Goal: Task Accomplishment & Management: Manage account settings

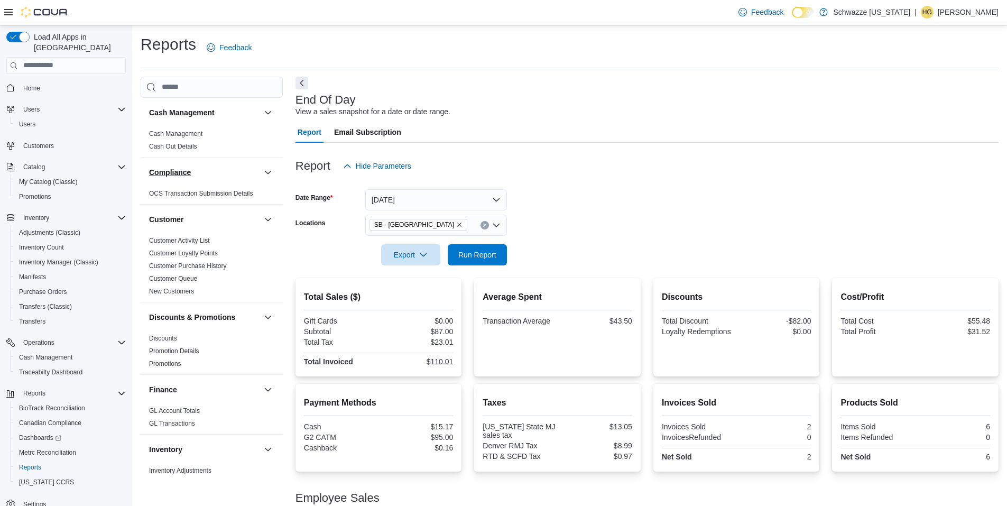
scroll to position [54, 0]
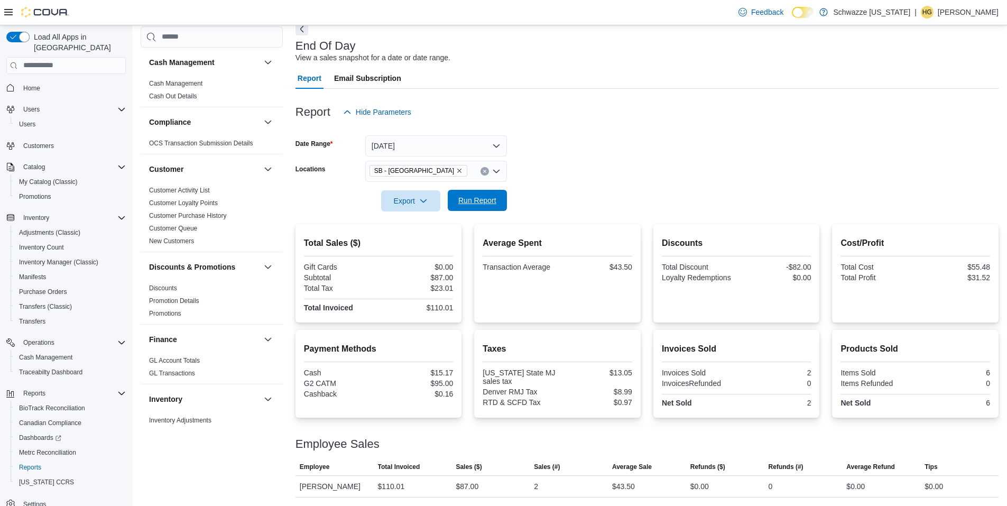
click at [479, 196] on span "Run Report" at bounding box center [477, 200] width 38 height 11
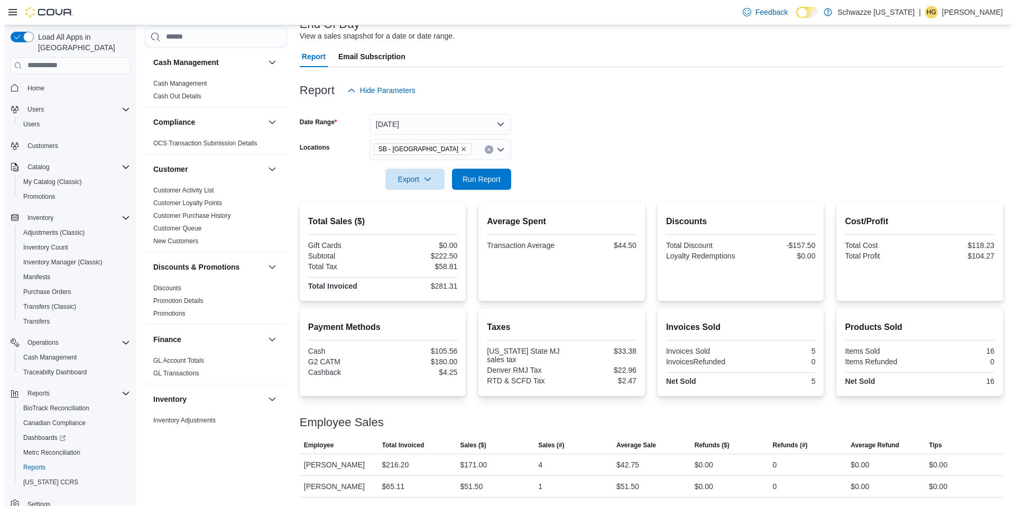
scroll to position [0, 0]
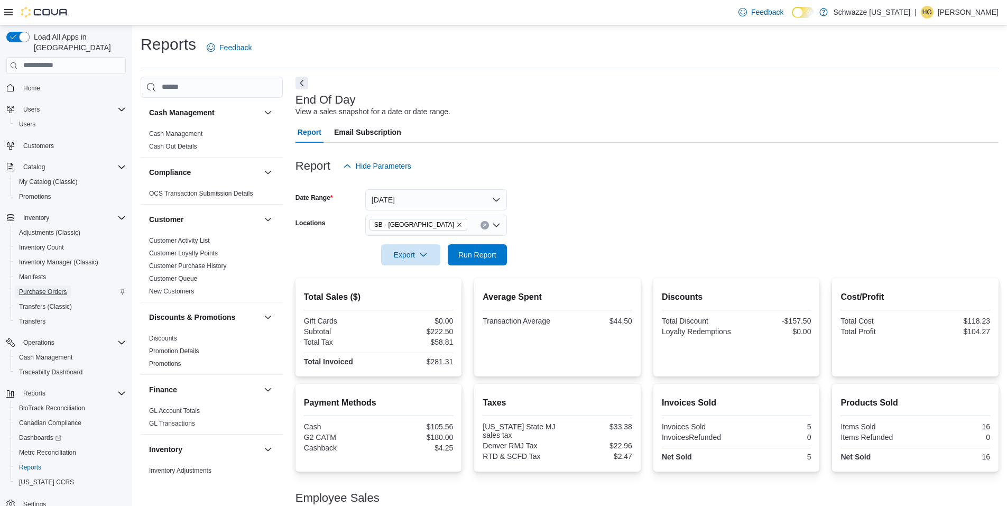
click at [71, 286] on link "Purchase Orders" at bounding box center [43, 292] width 57 height 13
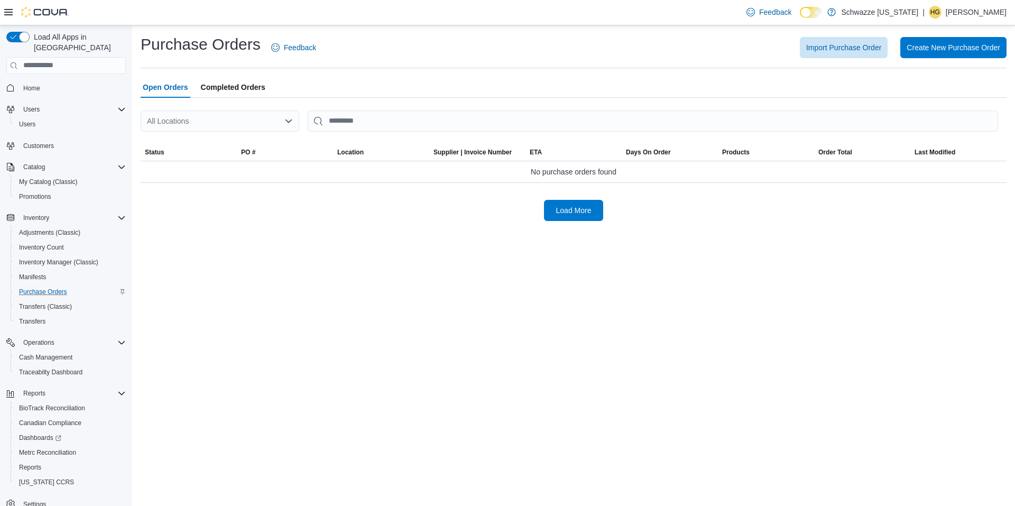
click at [245, 117] on div "All Locations" at bounding box center [220, 121] width 159 height 21
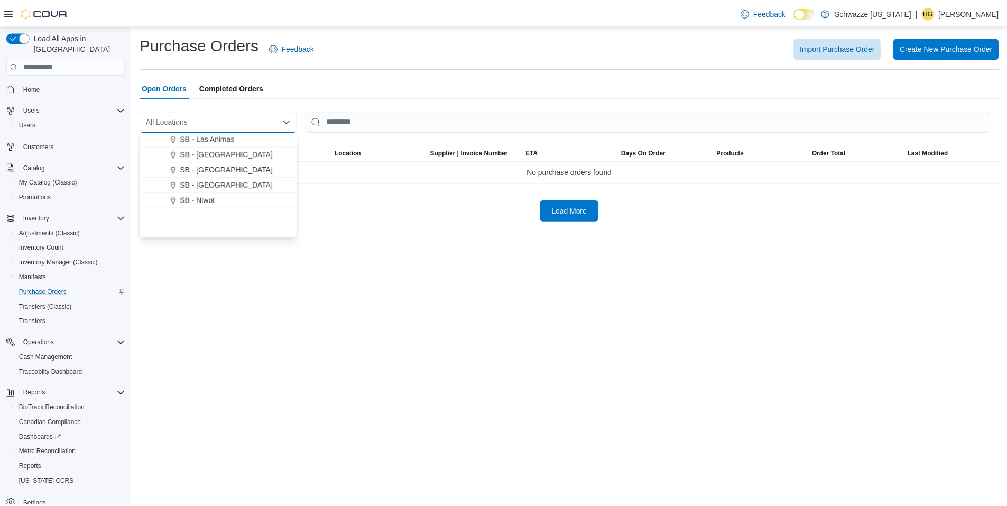
scroll to position [370, 0]
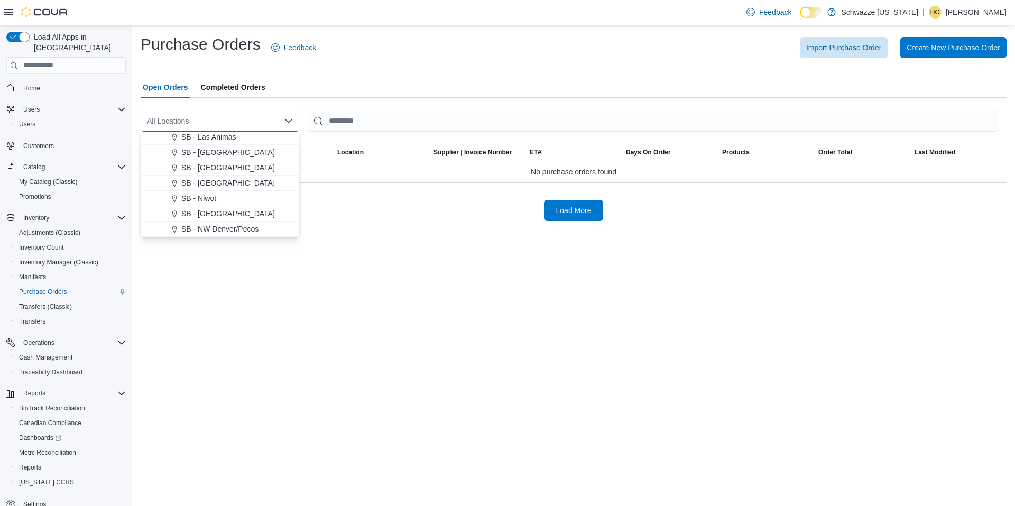
click at [242, 210] on span "SB - [GEOGRAPHIC_DATA]" at bounding box center [228, 213] width 94 height 11
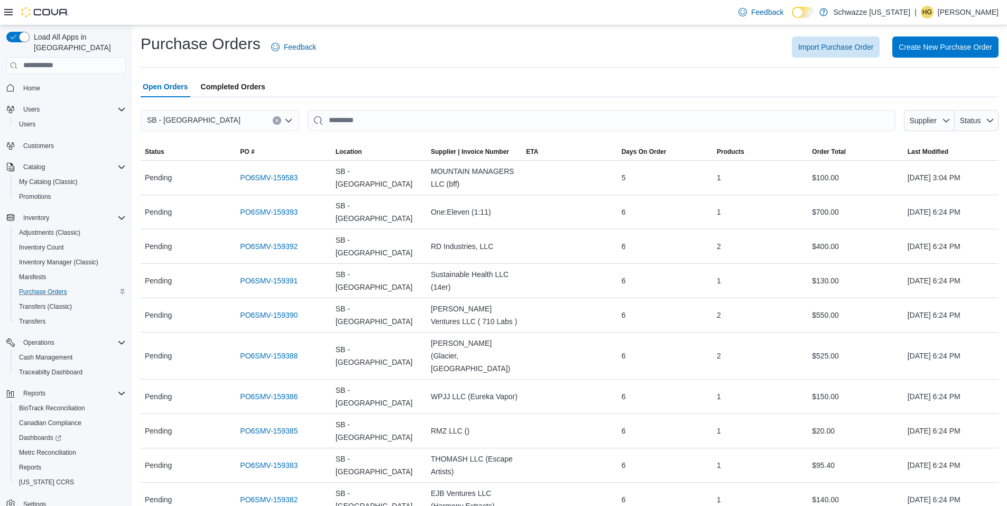
scroll to position [0, 0]
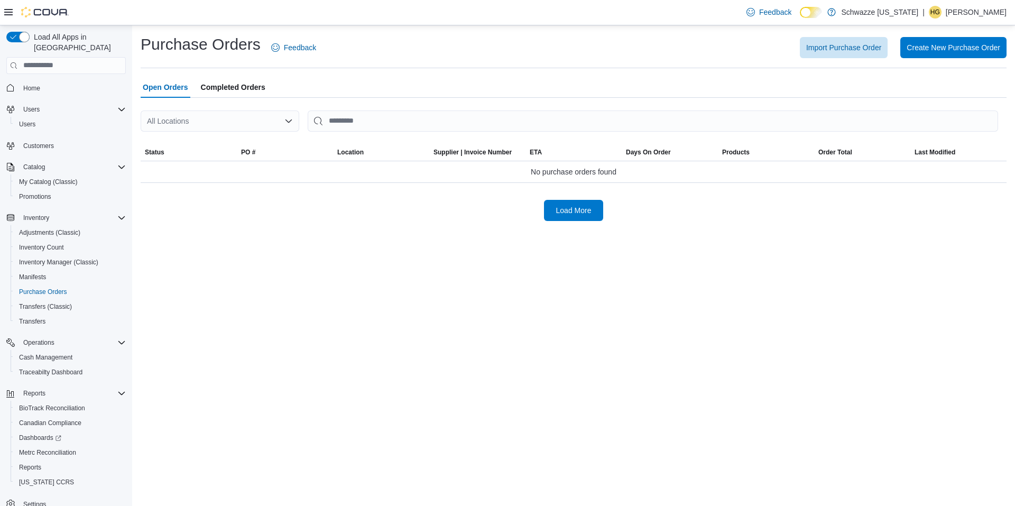
click at [254, 125] on div "All Locations" at bounding box center [220, 121] width 159 height 21
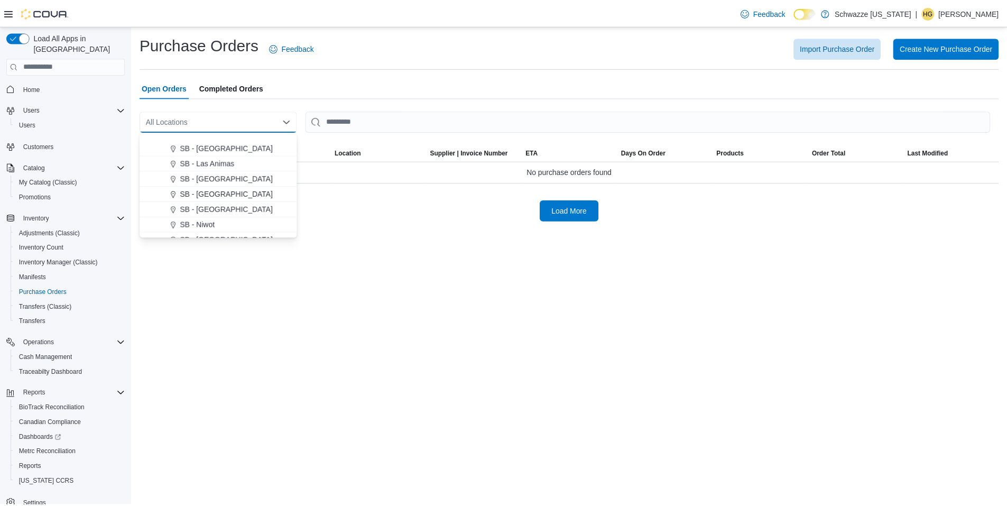
scroll to position [370, 0]
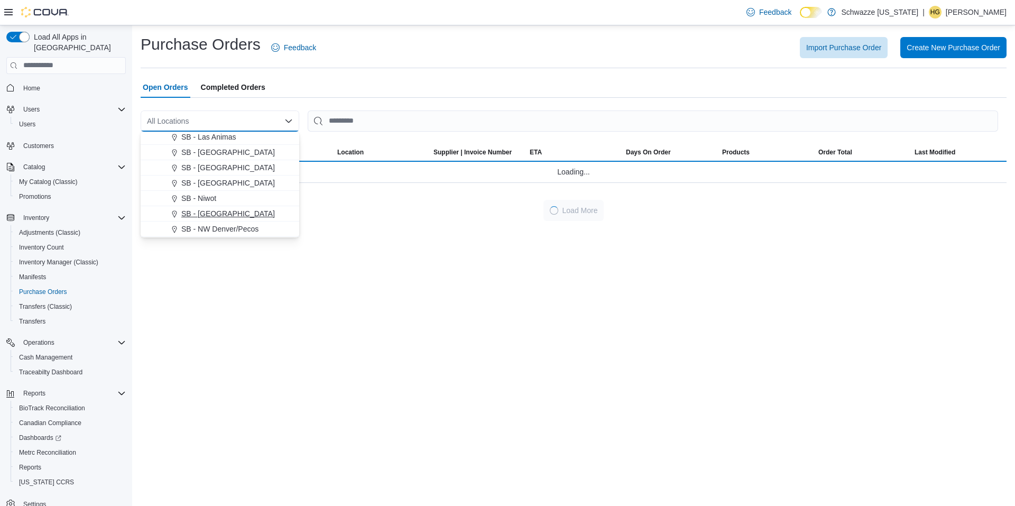
click at [238, 211] on span "SB - [GEOGRAPHIC_DATA]" at bounding box center [228, 213] width 94 height 11
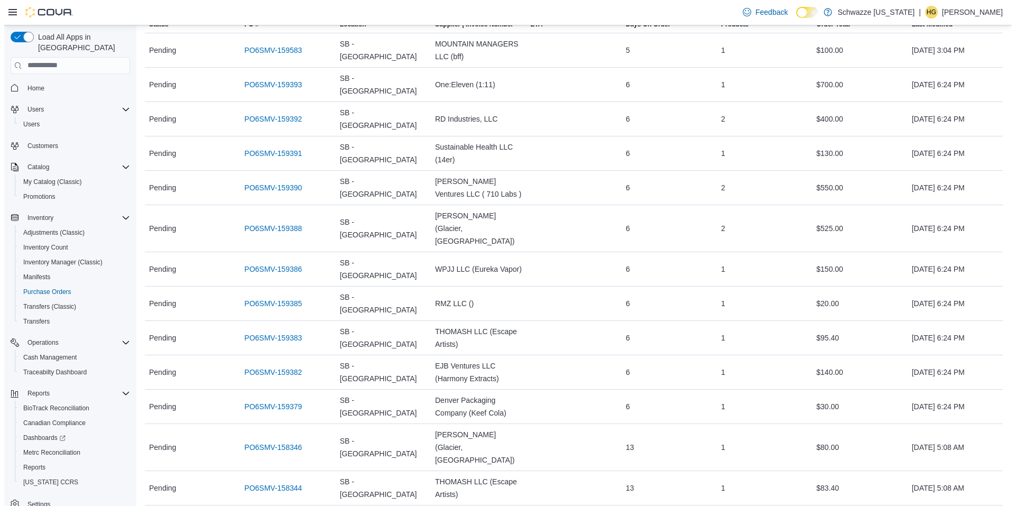
scroll to position [0, 0]
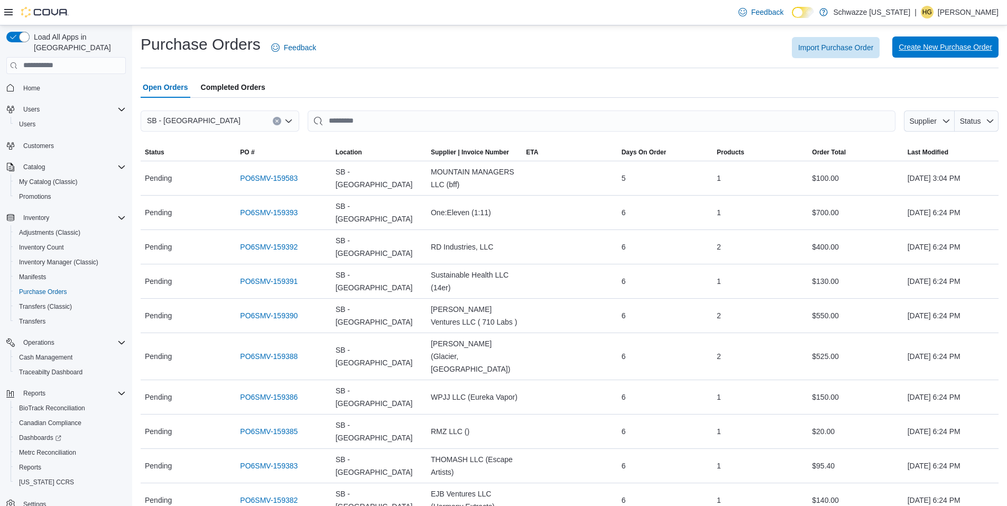
click at [993, 48] on span "Create New Purchase Order" at bounding box center [946, 47] width 94 height 11
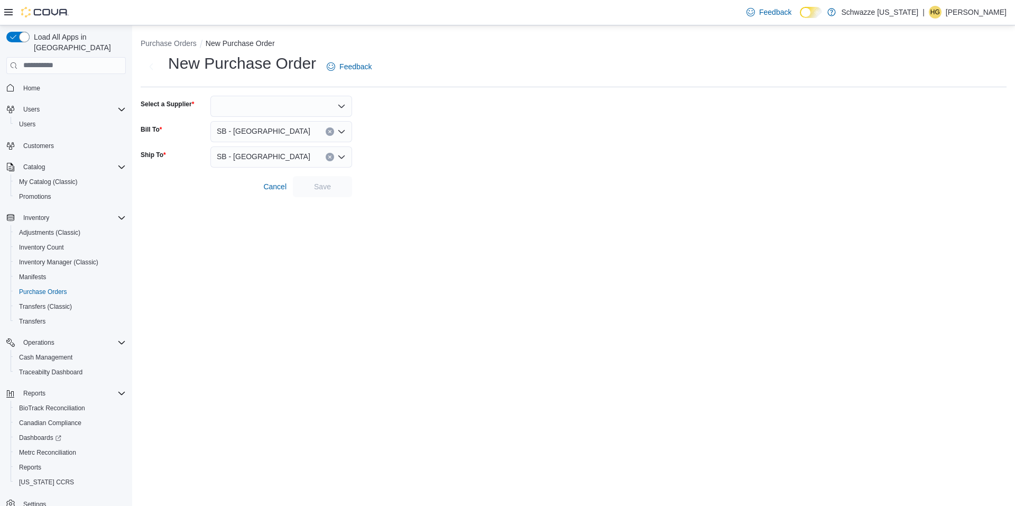
click at [269, 101] on div at bounding box center [281, 106] width 142 height 21
type input "*****"
click at [261, 131] on button "Natty Rems LLC (Natty Rems)" at bounding box center [281, 124] width 142 height 15
click at [319, 185] on span "Save" at bounding box center [322, 186] width 17 height 11
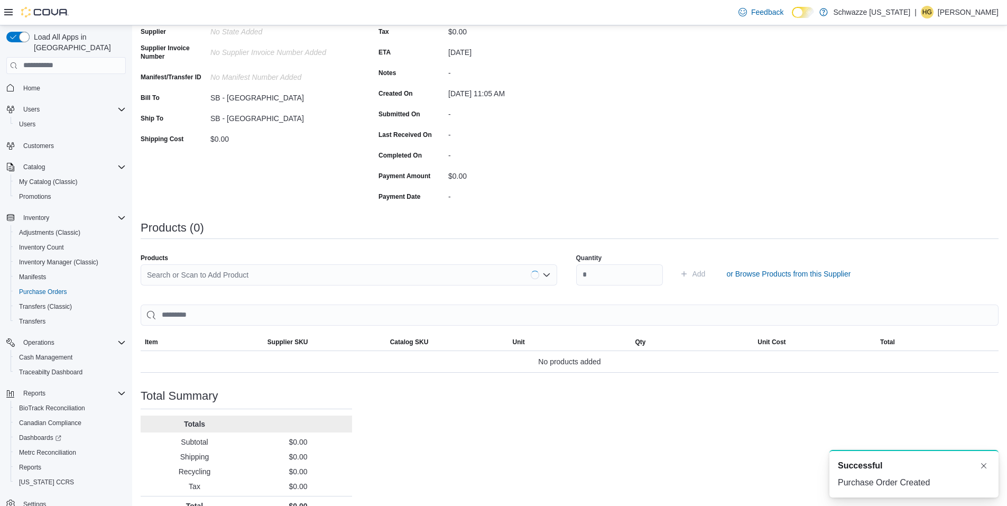
scroll to position [141, 0]
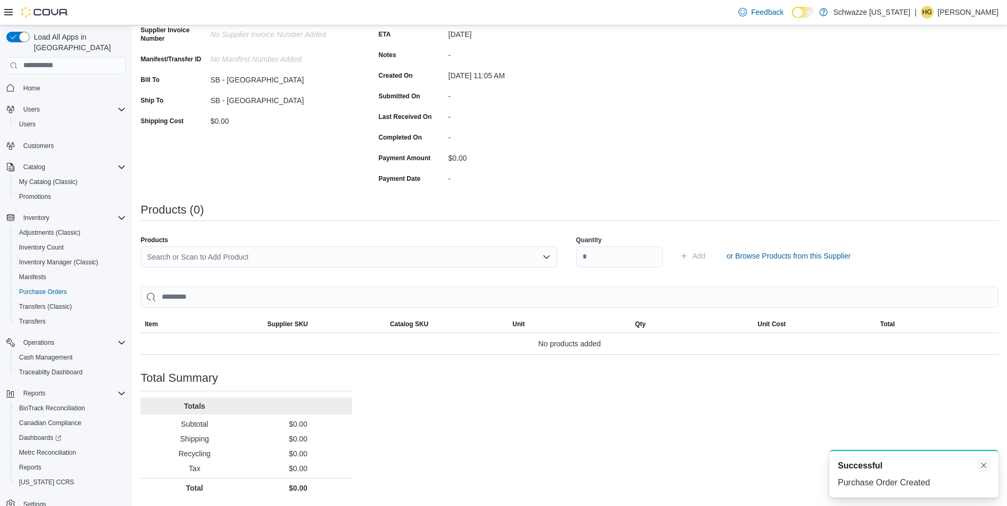
click at [987, 469] on button "Dismiss toast" at bounding box center [984, 465] width 13 height 13
click at [409, 262] on div "Search or Scan to Add Product" at bounding box center [349, 256] width 417 height 21
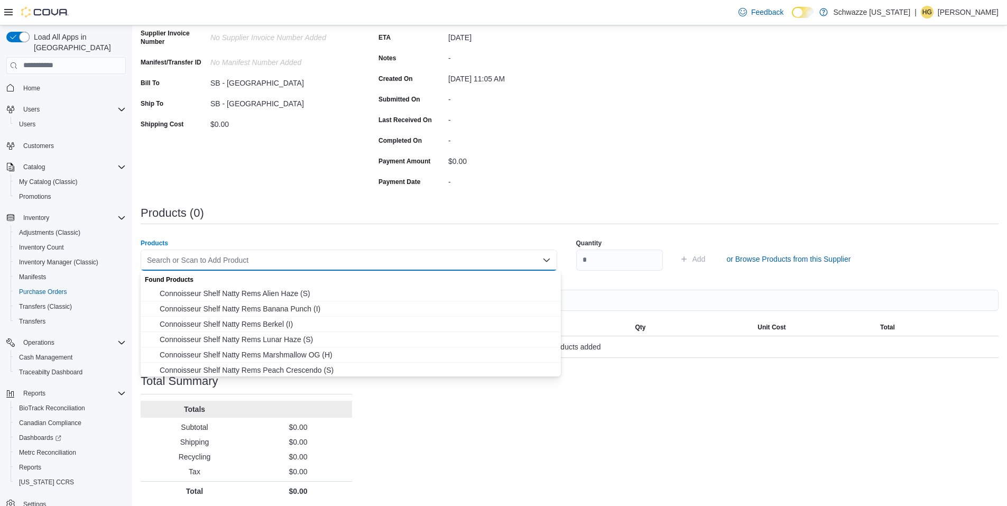
scroll to position [0, 0]
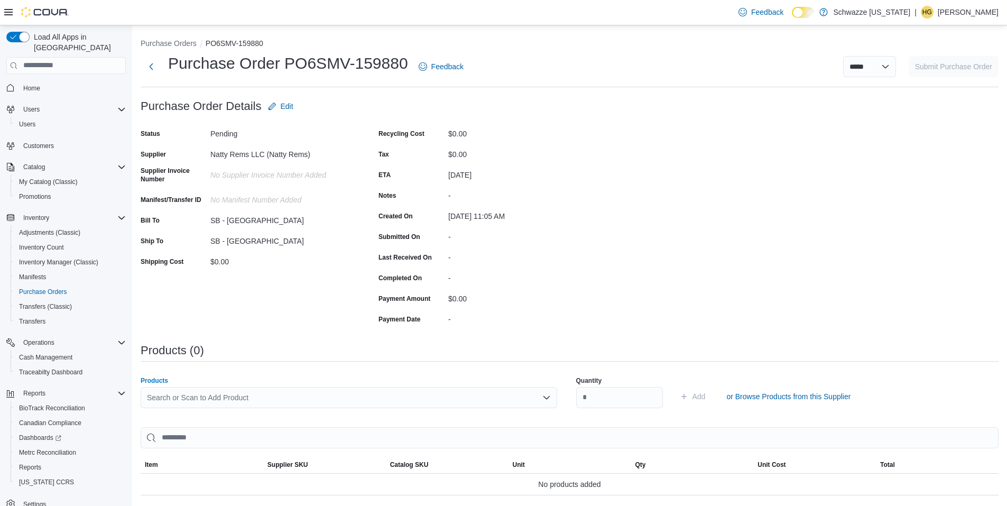
click at [353, 217] on div "Status Pending Supplier Natty Rems LLC (Natty Rems) Supplier Invoice Number No …" at bounding box center [365, 226] width 449 height 202
click at [285, 109] on span "Edit" at bounding box center [280, 106] width 25 height 21
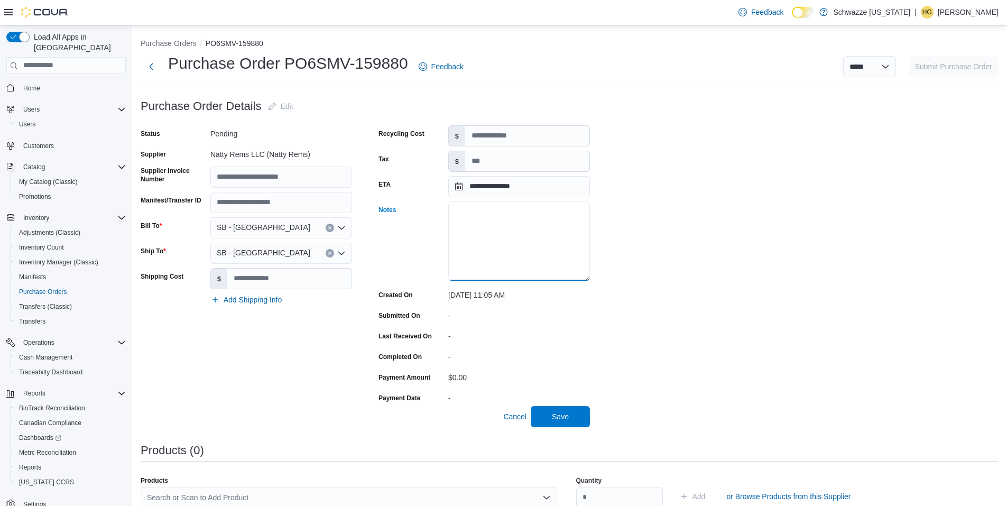
click at [543, 233] on textarea "Notes" at bounding box center [519, 240] width 142 height 79
click at [543, 233] on textarea "**********" at bounding box center [519, 240] width 142 height 79
click at [533, 253] on textarea "**********" at bounding box center [519, 240] width 142 height 79
type textarea "**********"
click at [250, 178] on input "Supplier Invoice Number" at bounding box center [281, 177] width 142 height 21
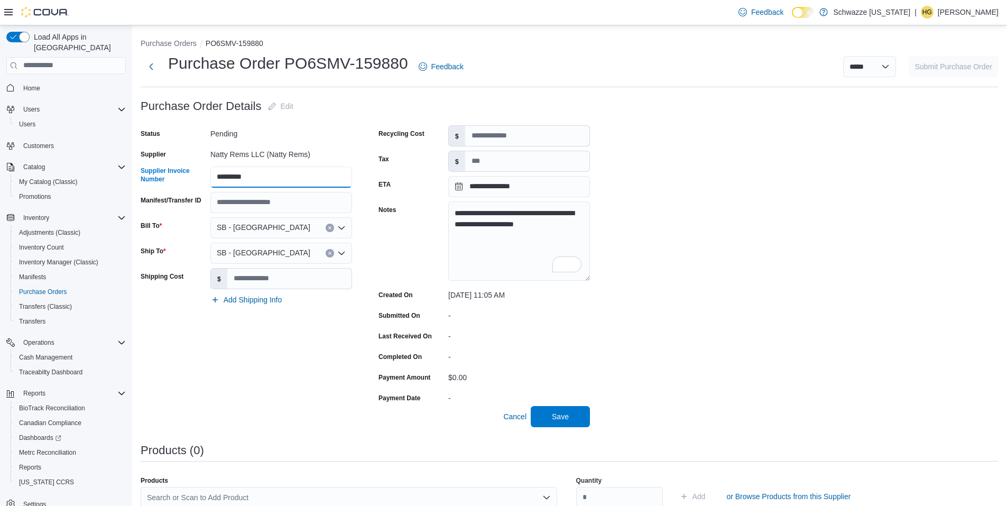
type input "*********"
click at [294, 198] on input "Manifest/Transfer ID" at bounding box center [281, 202] width 142 height 21
click at [552, 407] on span "Save" at bounding box center [560, 416] width 47 height 21
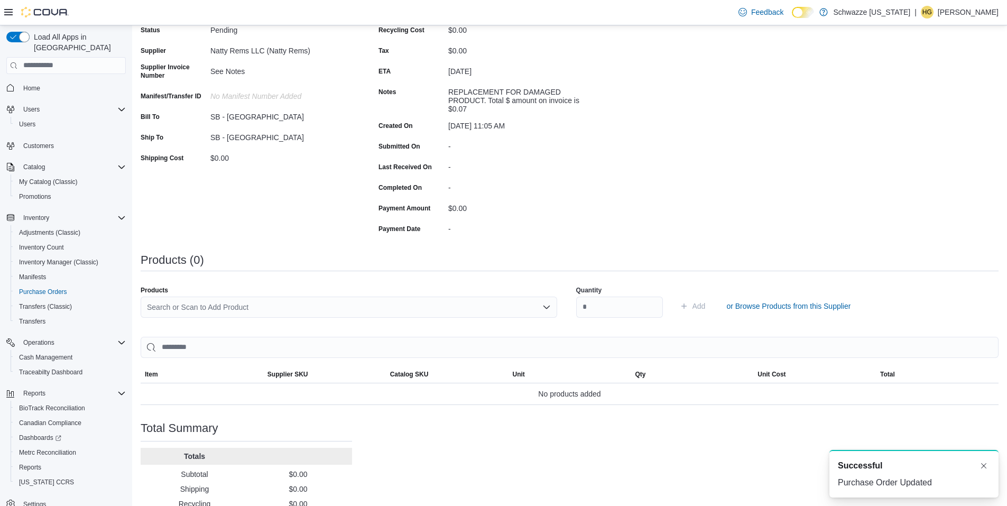
scroll to position [154, 0]
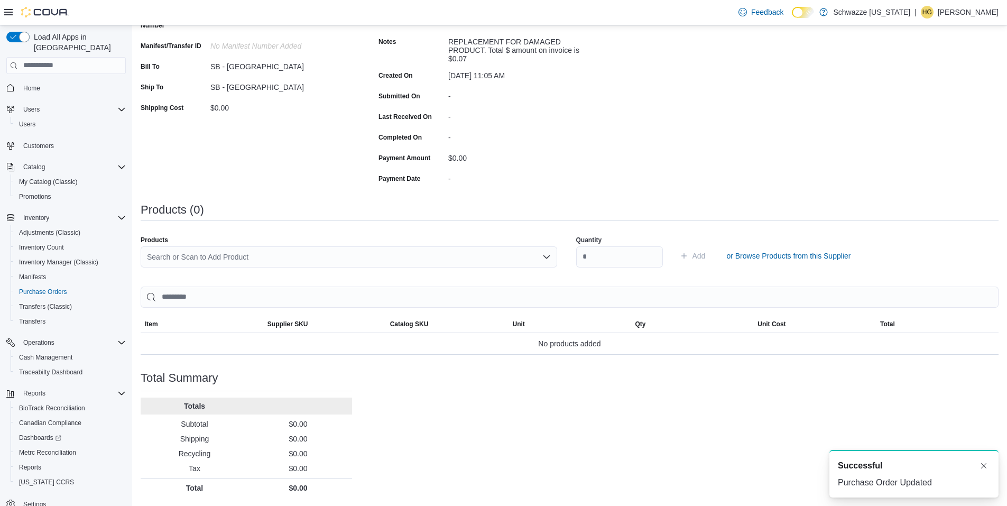
click at [271, 255] on div "Search or Scan to Add Product" at bounding box center [349, 256] width 417 height 21
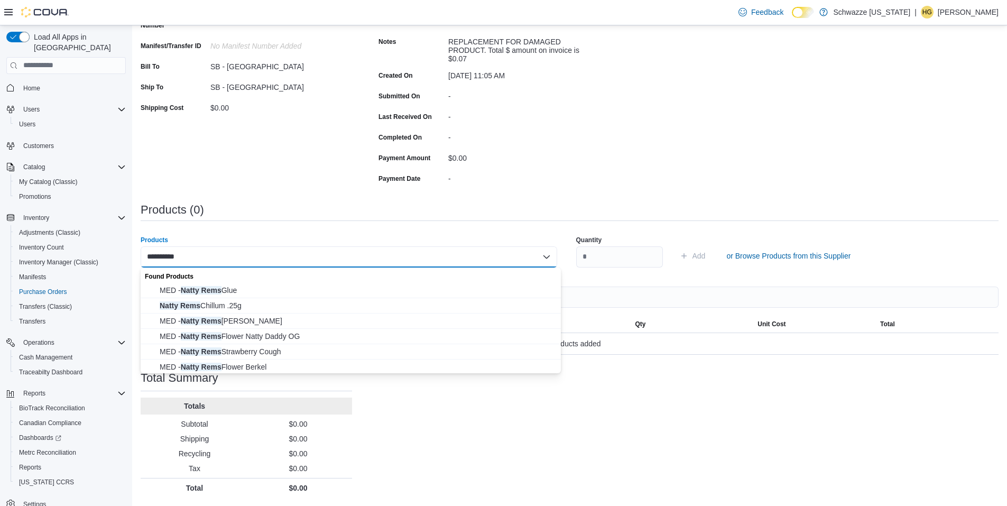
type input "**********"
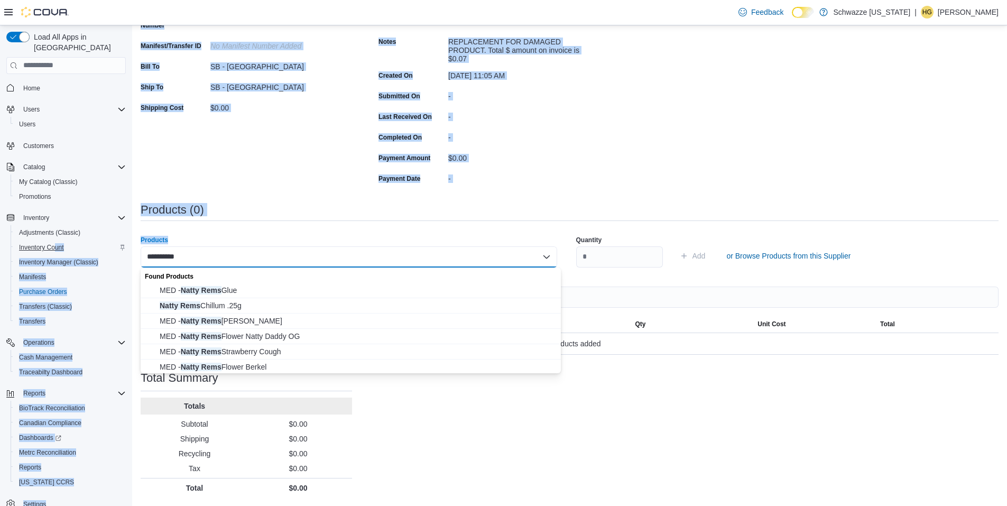
drag, startPoint x: 325, startPoint y: 249, endPoint x: 57, endPoint y: 241, distance: 267.7
click at [57, 240] on div "**********" at bounding box center [503, 189] width 1007 height 635
click at [321, 258] on div "**********" at bounding box center [349, 256] width 417 height 21
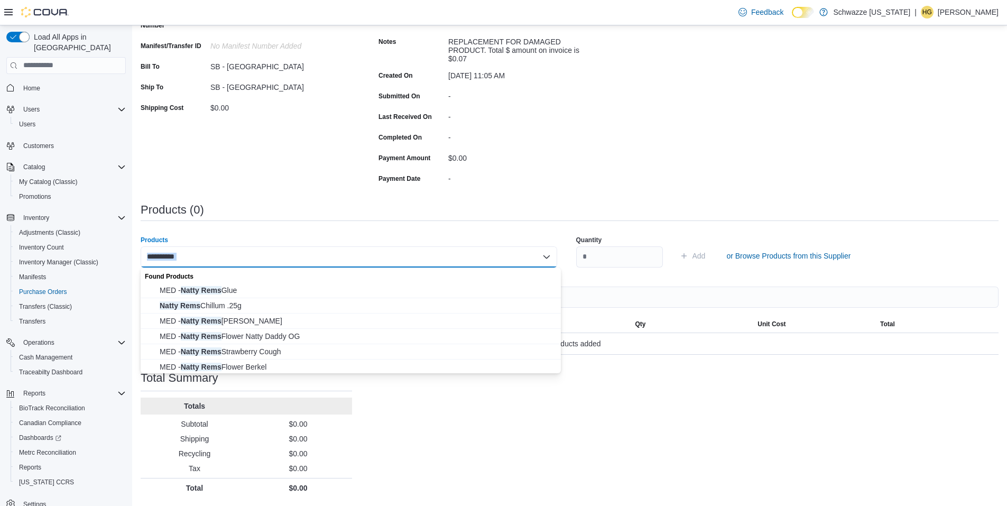
click at [321, 258] on div "**********" at bounding box center [349, 256] width 417 height 21
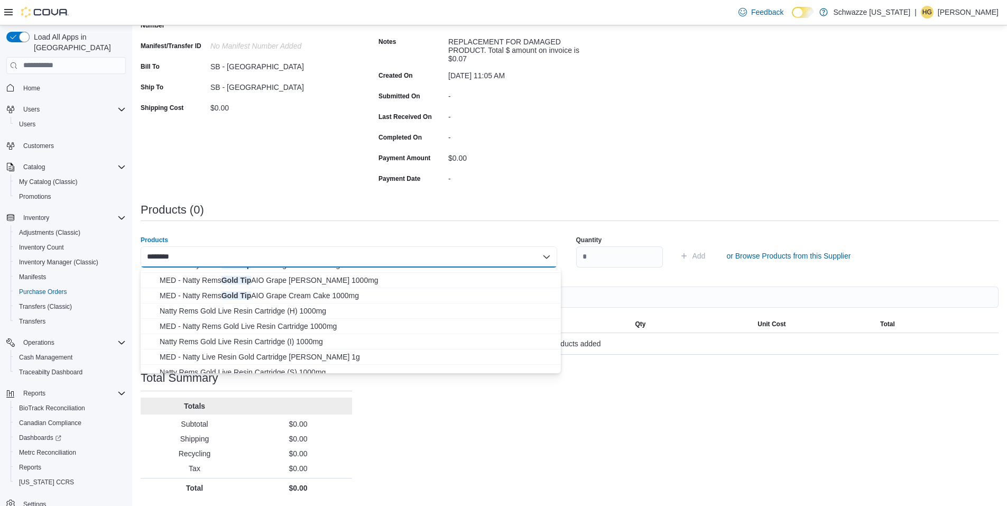
scroll to position [106, 0]
type input "********"
click at [344, 371] on span "Natty Rems Gold Live Resin Cartridge (S) 1000mg" at bounding box center [357, 368] width 395 height 11
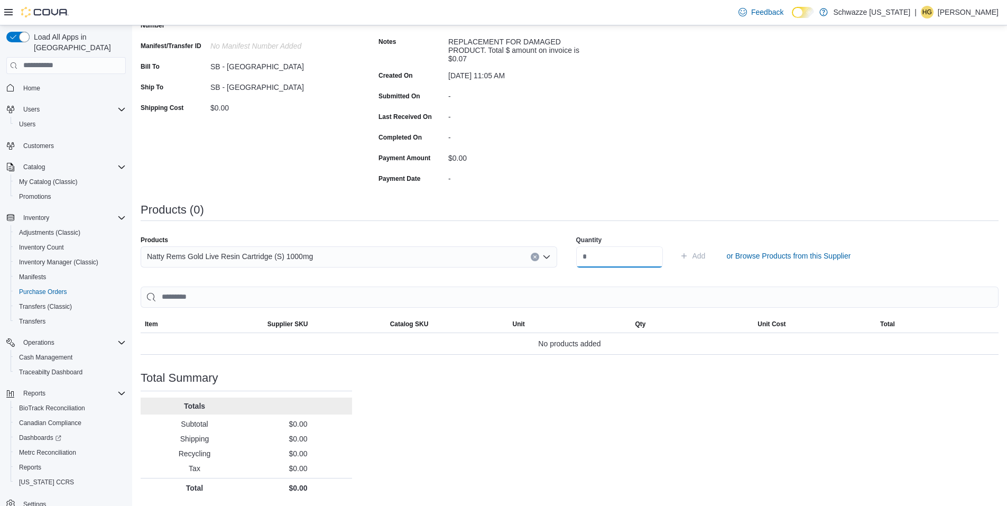
drag, startPoint x: 631, startPoint y: 259, endPoint x: 589, endPoint y: 259, distance: 42.3
click at [589, 259] on input "number" at bounding box center [619, 256] width 87 height 21
type input "**"
click at [706, 255] on span "Add" at bounding box center [699, 256] width 13 height 11
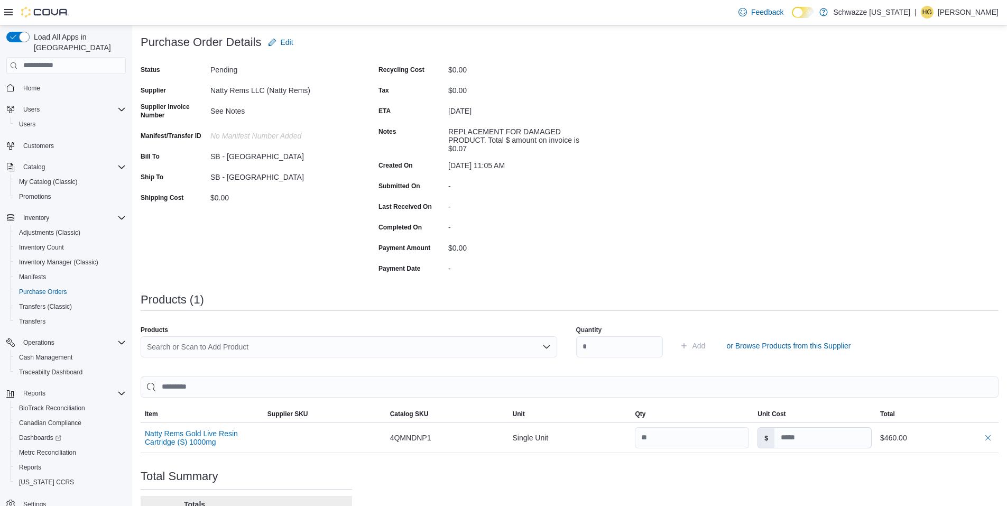
scroll to position [0, 0]
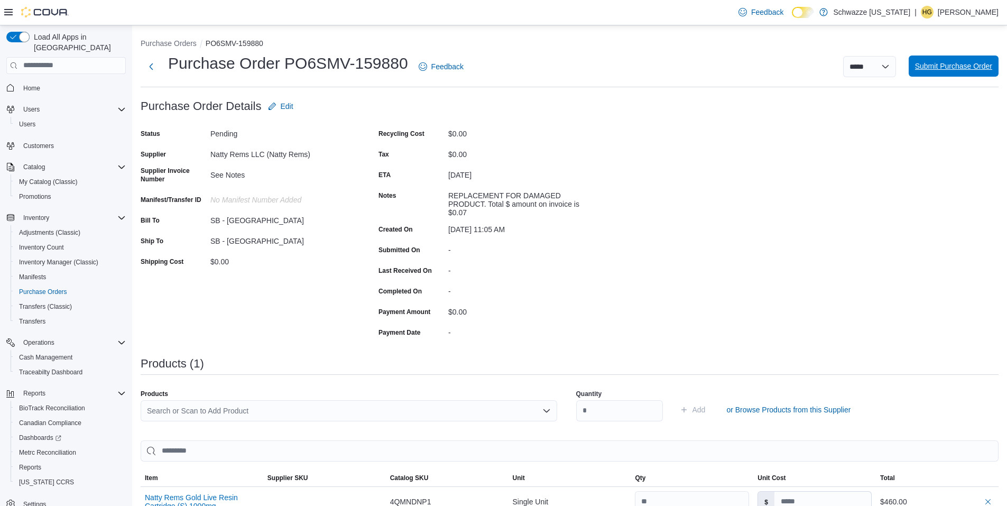
click at [957, 65] on span "Submit Purchase Order" at bounding box center [953, 66] width 77 height 11
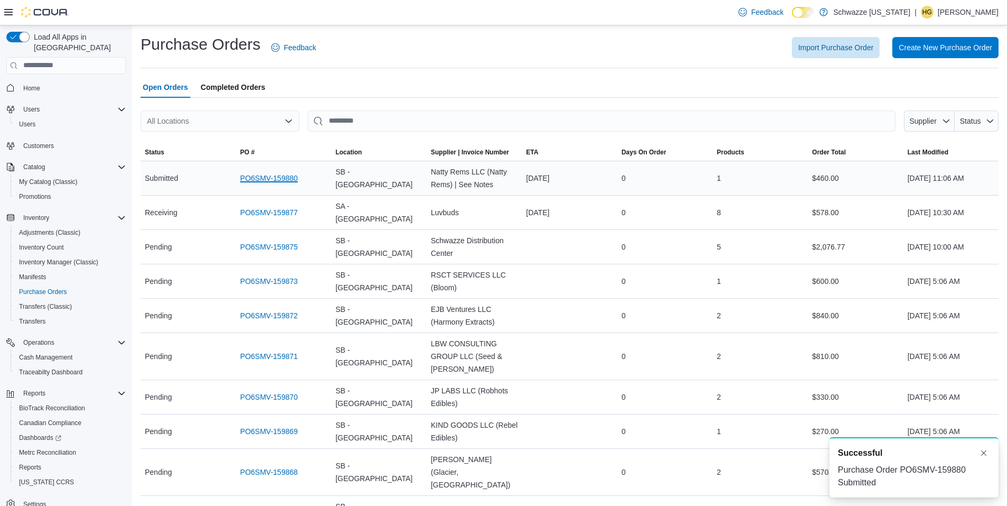
click at [270, 178] on link "PO6SMV-159880" at bounding box center [269, 178] width 58 height 13
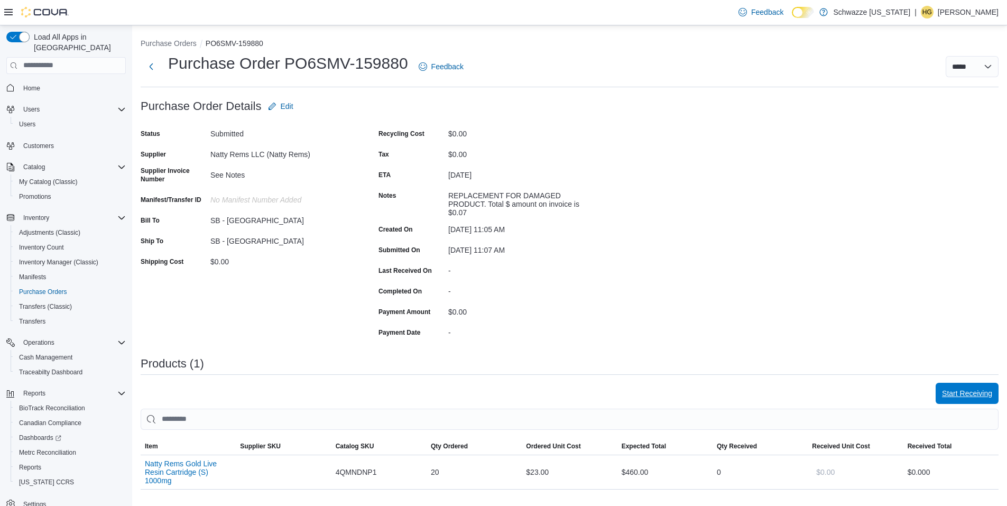
click at [947, 391] on span "Start Receiving" at bounding box center [967, 393] width 50 height 11
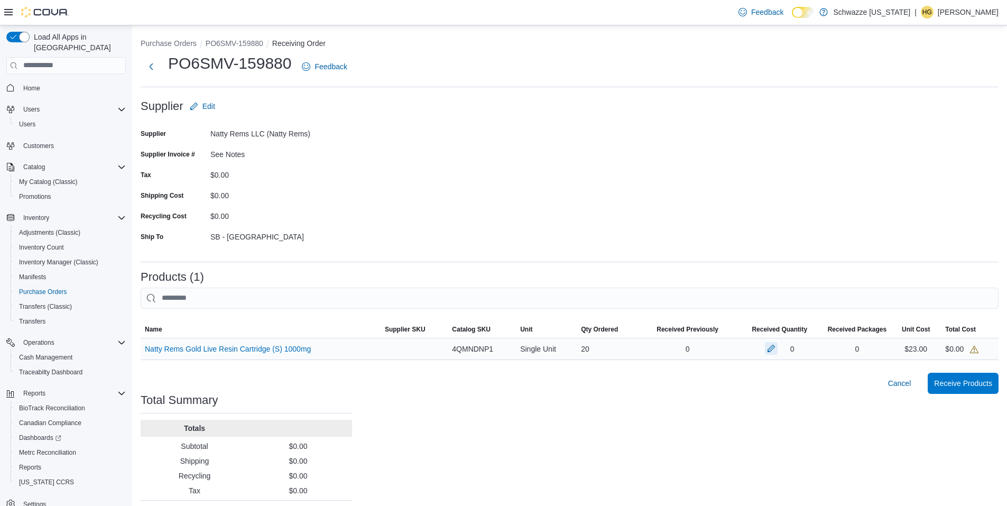
click at [776, 352] on button "button" at bounding box center [771, 348] width 13 height 13
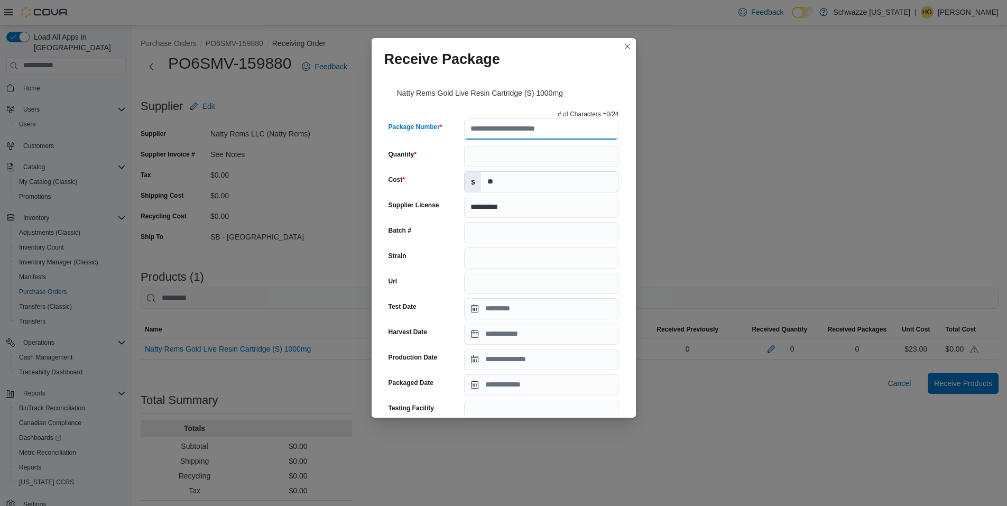
click at [523, 132] on input "Package Number" at bounding box center [541, 128] width 154 height 21
type input "**********"
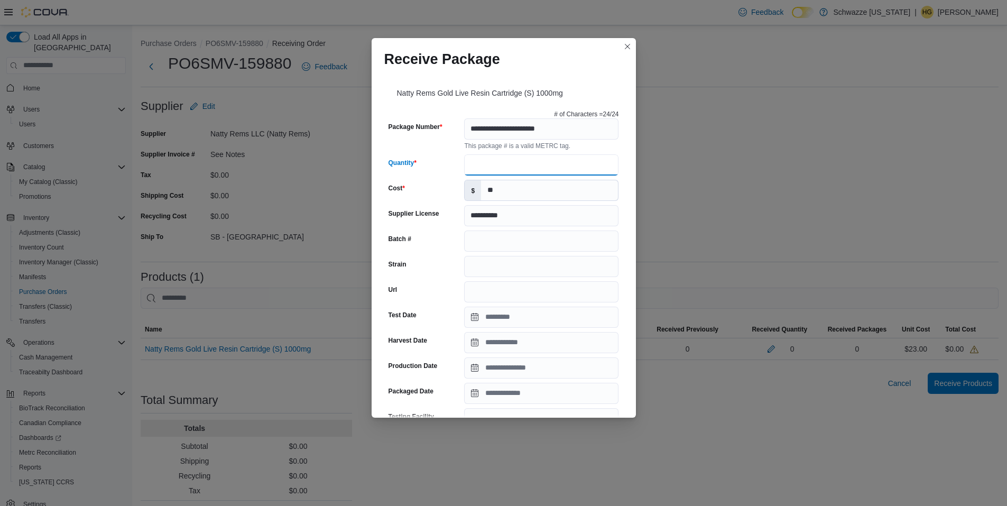
click at [520, 159] on input "Quantity" at bounding box center [541, 164] width 154 height 21
type input "**"
click at [533, 243] on input "Batch #" at bounding box center [541, 241] width 154 height 21
type input "**********"
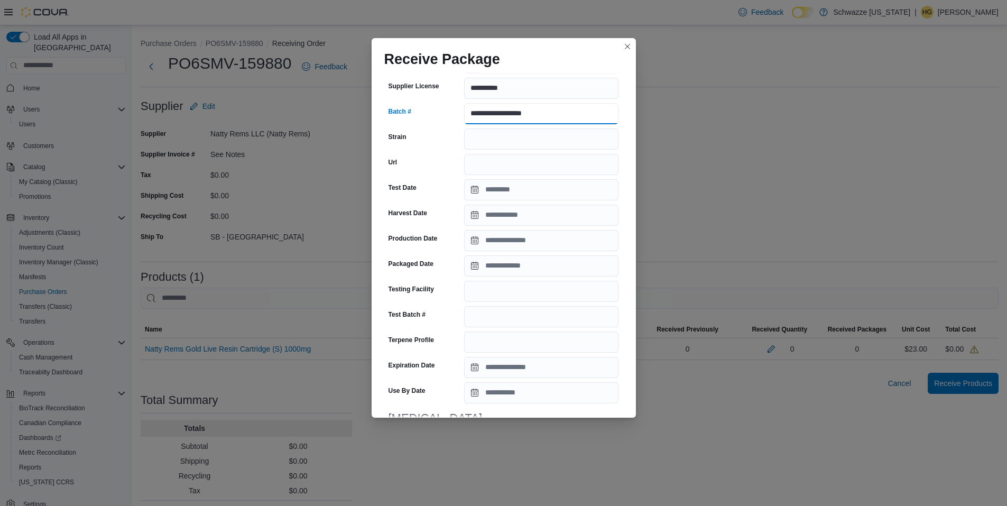
scroll to position [291, 0]
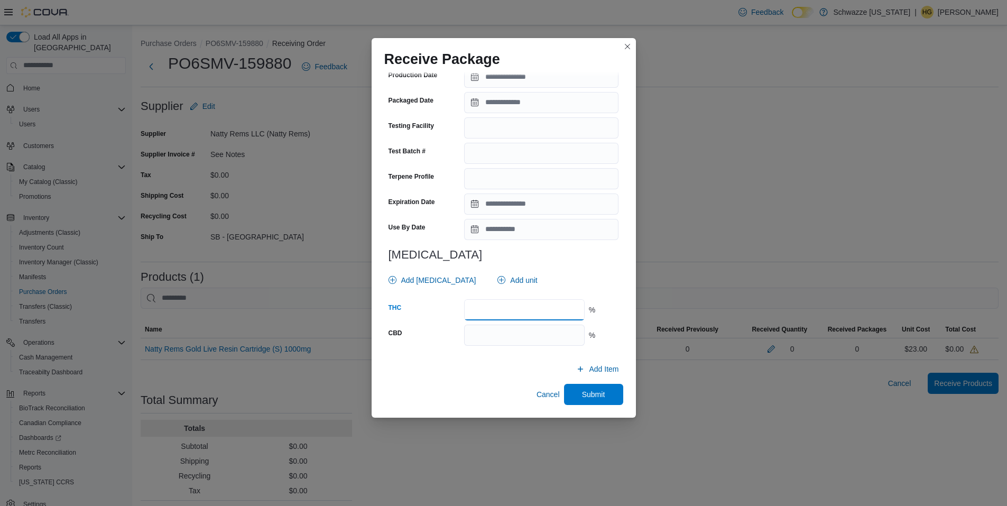
click at [523, 314] on input "number" at bounding box center [524, 309] width 120 height 21
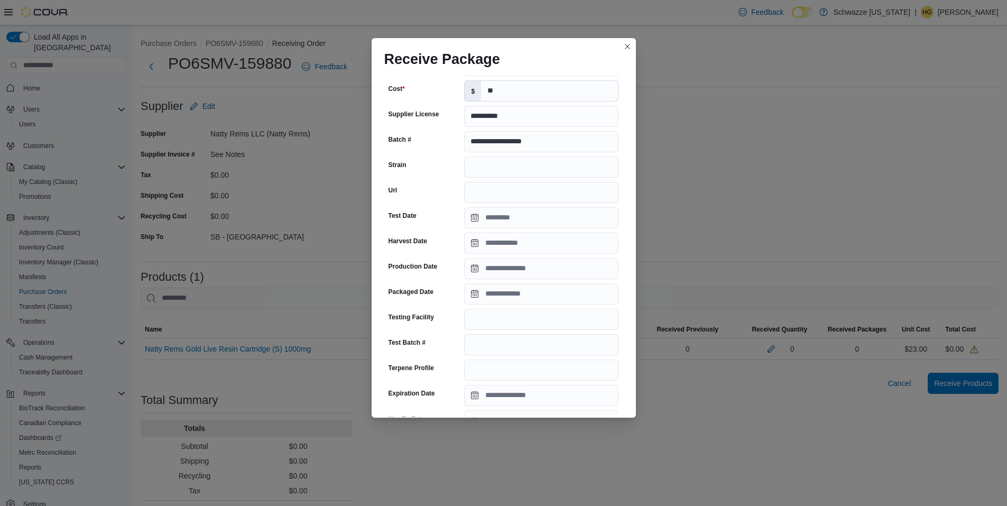
scroll to position [212, 0]
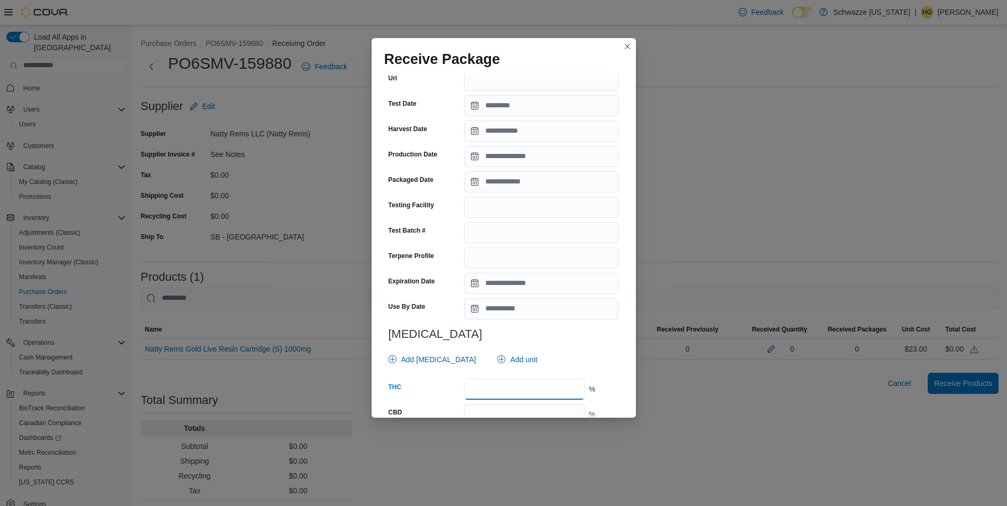
type input "*****"
click at [540, 279] on input "Expiration Date" at bounding box center [541, 283] width 154 height 21
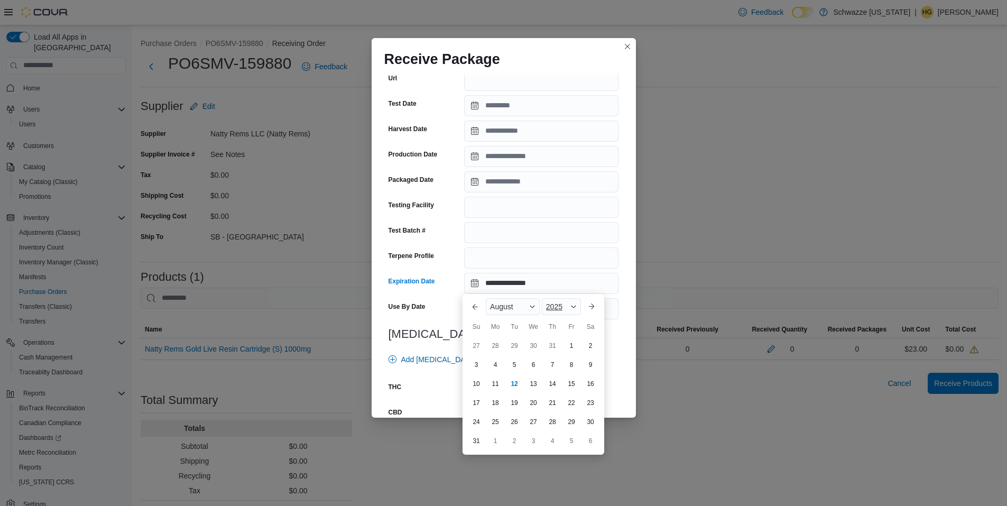
click at [564, 303] on div "2025" at bounding box center [561, 306] width 39 height 17
click at [565, 388] on div "2026" at bounding box center [568, 388] width 49 height 13
click at [517, 298] on div "August" at bounding box center [513, 306] width 54 height 17
click at [510, 392] on div "July" at bounding box center [523, 397] width 70 height 13
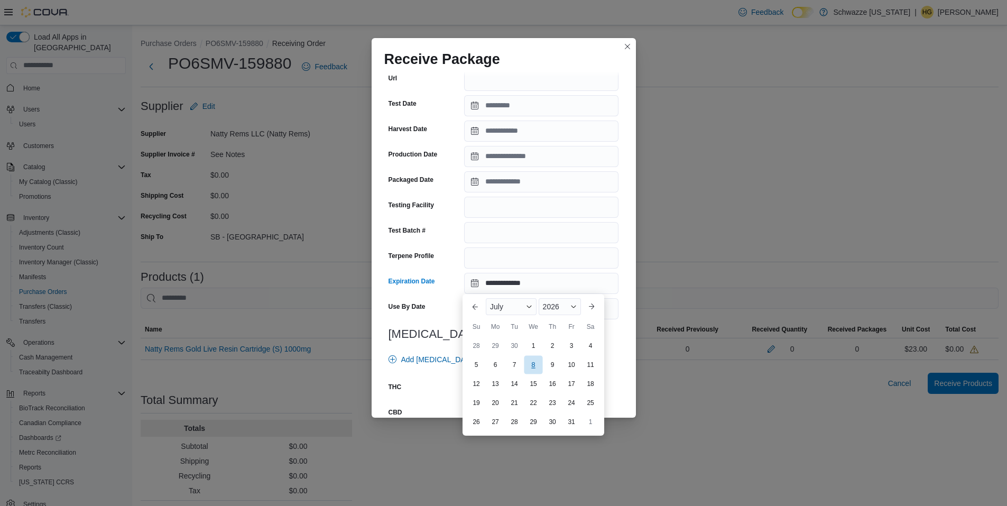
click at [533, 362] on div "8" at bounding box center [533, 364] width 19 height 19
type input "**********"
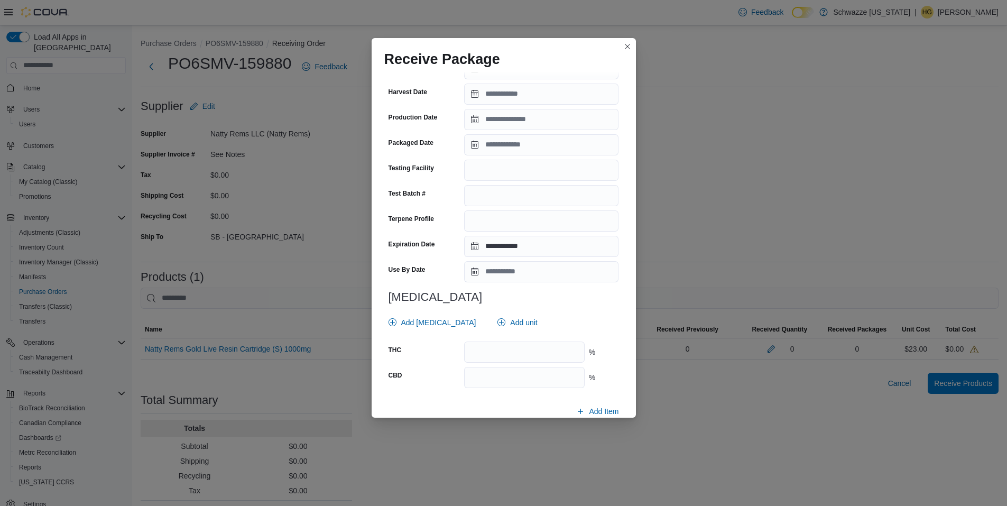
scroll to position [291, 0]
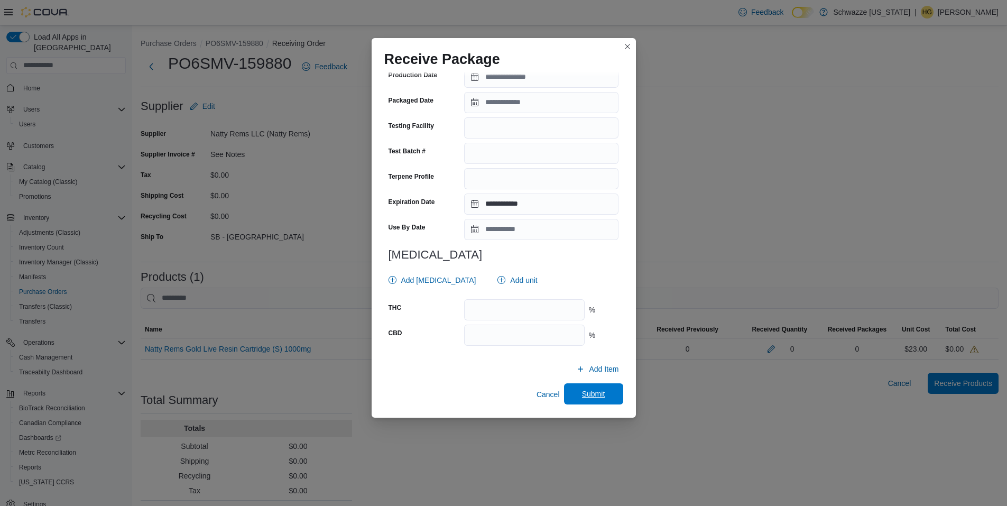
click at [589, 398] on span "Submit" at bounding box center [593, 394] width 23 height 11
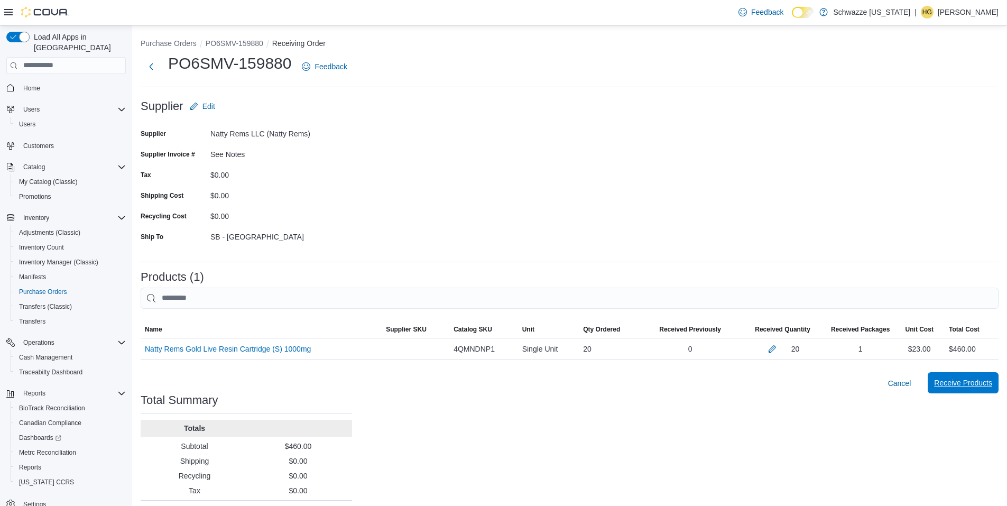
click at [970, 381] on span "Receive Products" at bounding box center [963, 383] width 58 height 11
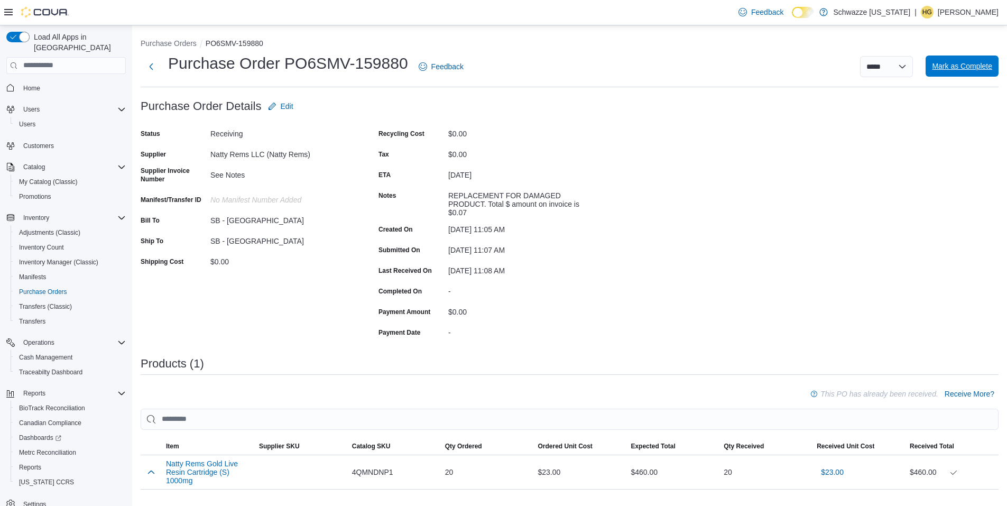
click at [982, 69] on span "Mark as Complete" at bounding box center [962, 66] width 60 height 11
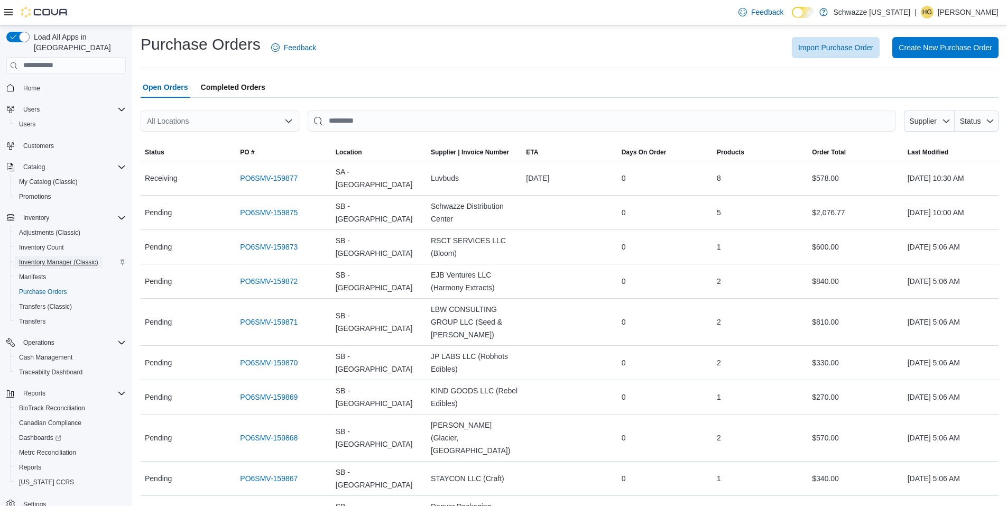
click at [66, 258] on span "Inventory Manager (Classic)" at bounding box center [58, 262] width 79 height 8
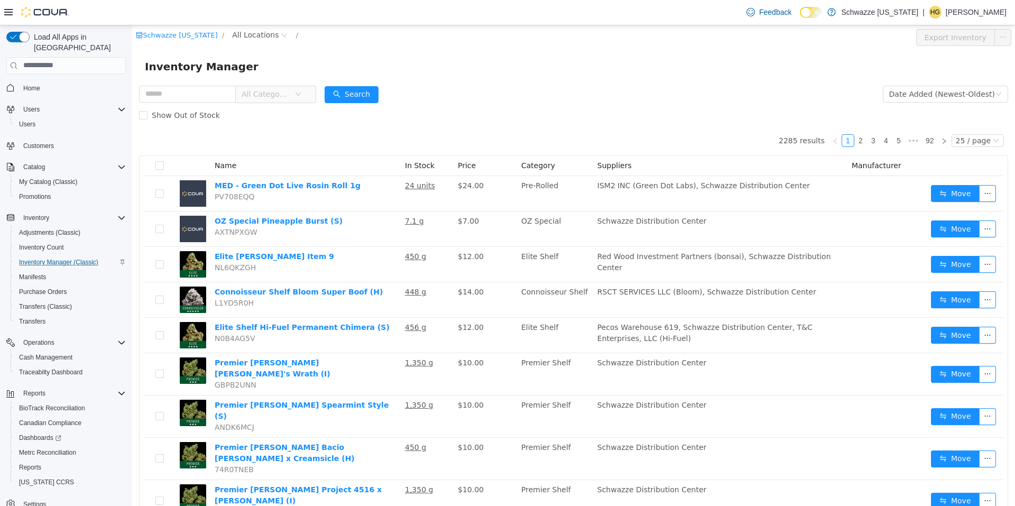
drag, startPoint x: 268, startPoint y: 34, endPoint x: 265, endPoint y: 41, distance: 7.4
click at [267, 34] on span "All Locations" at bounding box center [255, 35] width 47 height 12
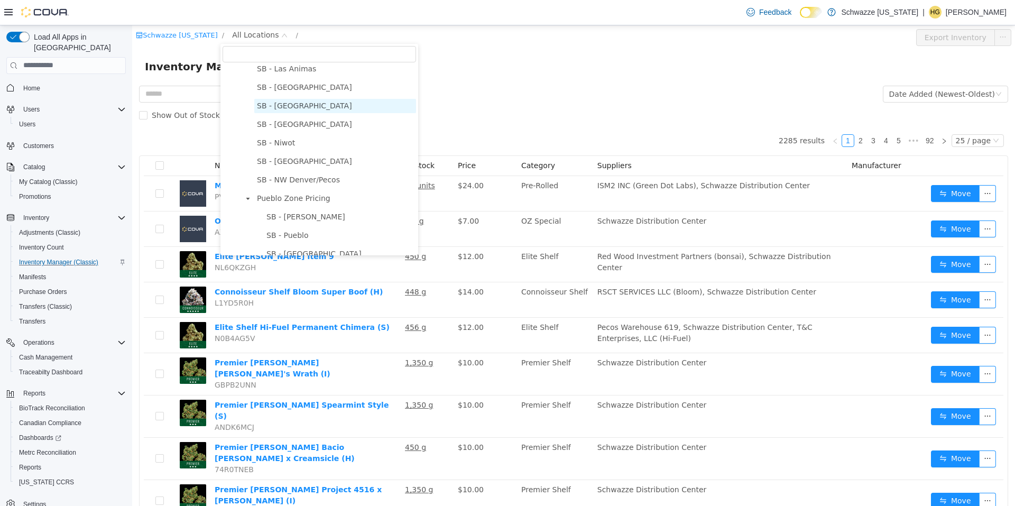
scroll to position [529, 0]
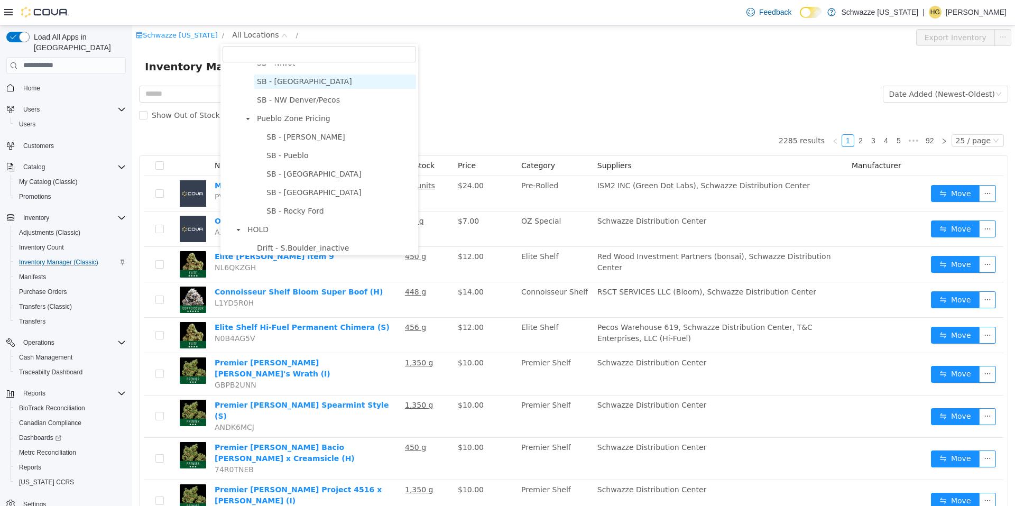
click at [314, 82] on span "SB - [GEOGRAPHIC_DATA]" at bounding box center [304, 81] width 95 height 8
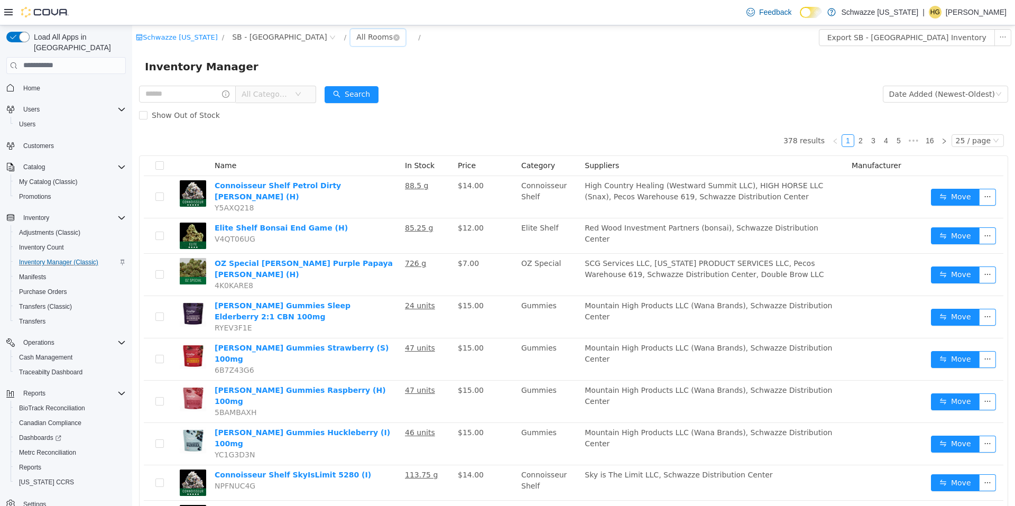
click at [356, 34] on div "All Rooms" at bounding box center [374, 37] width 36 height 16
click at [332, 93] on li "Back Stock" at bounding box center [343, 92] width 63 height 17
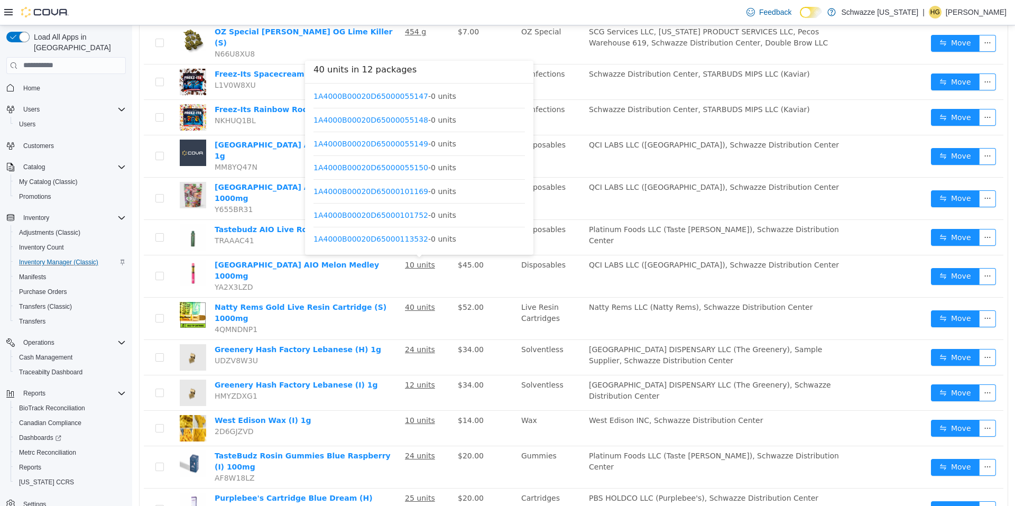
scroll to position [127, 0]
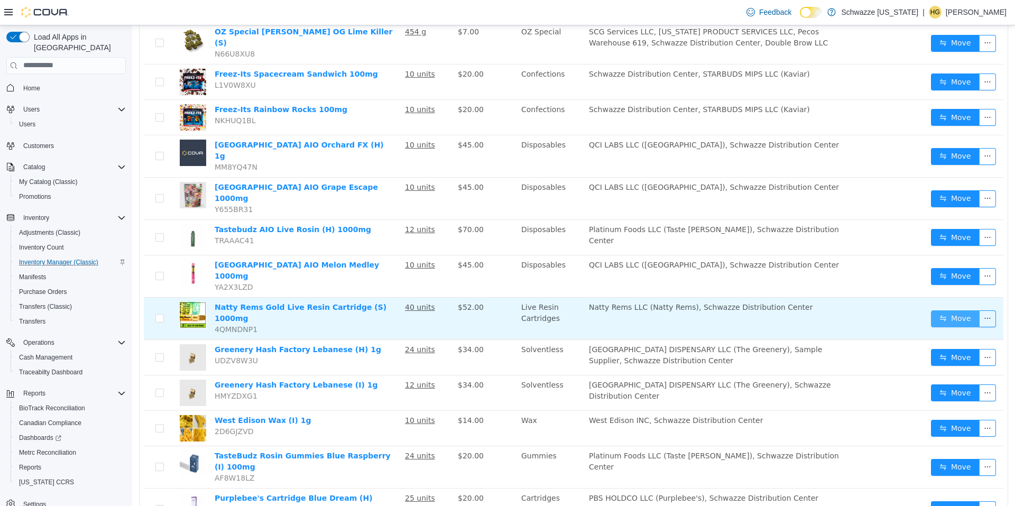
click at [953, 310] on button "Move" at bounding box center [955, 318] width 49 height 17
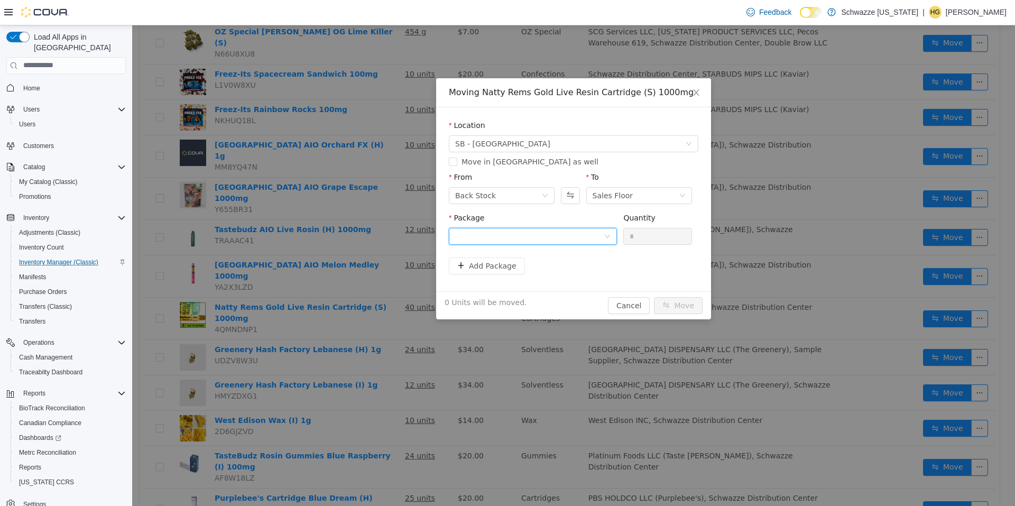
click at [545, 235] on div at bounding box center [529, 236] width 149 height 16
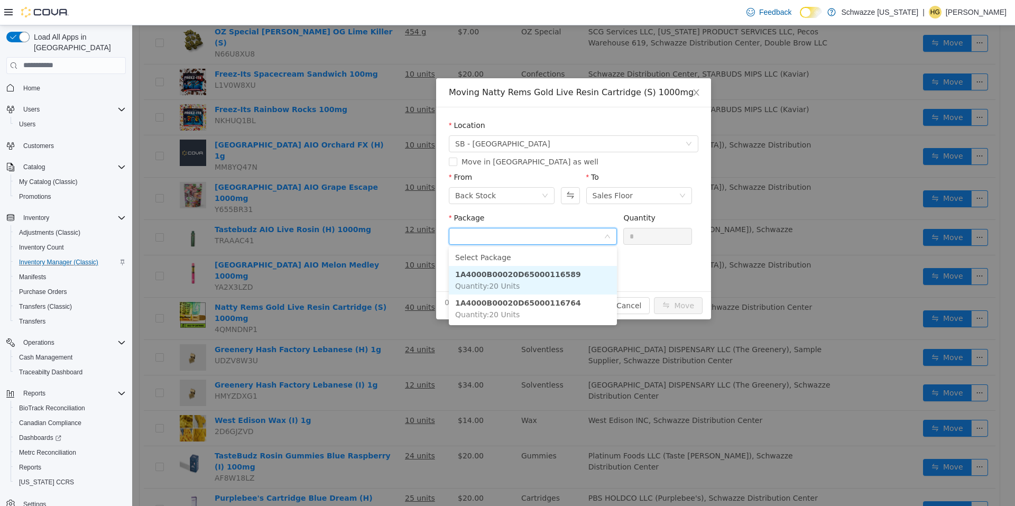
click at [569, 278] on li "1A4000B00020D65000116589 Quantity : 20 Units" at bounding box center [533, 279] width 168 height 29
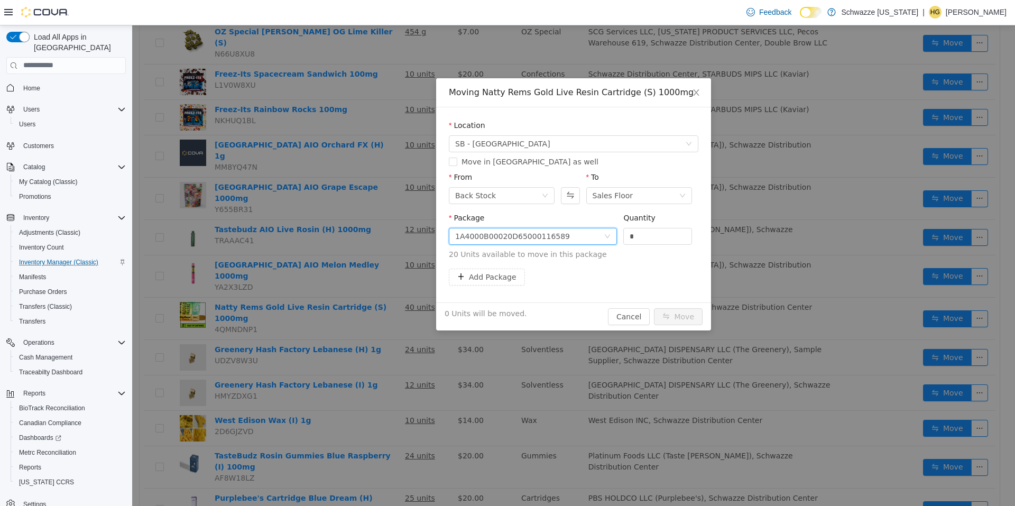
drag, startPoint x: 592, startPoint y: 225, endPoint x: 597, endPoint y: 230, distance: 7.1
click at [592, 225] on span "Package 1A4000B00020D65000116589 Quantity * 20 Units available to move in this …" at bounding box center [574, 236] width 250 height 47
type input "**"
click at [674, 312] on button "Move" at bounding box center [678, 316] width 49 height 17
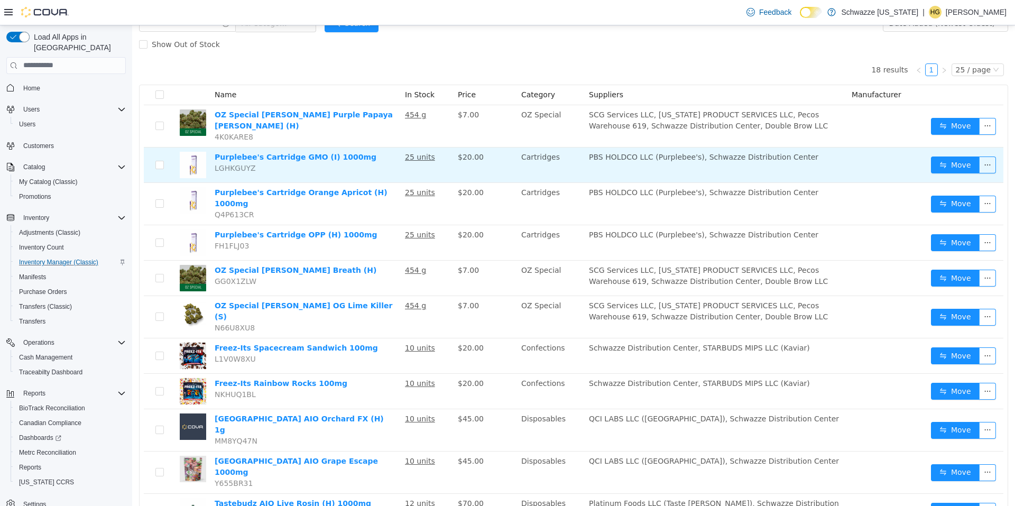
scroll to position [0, 0]
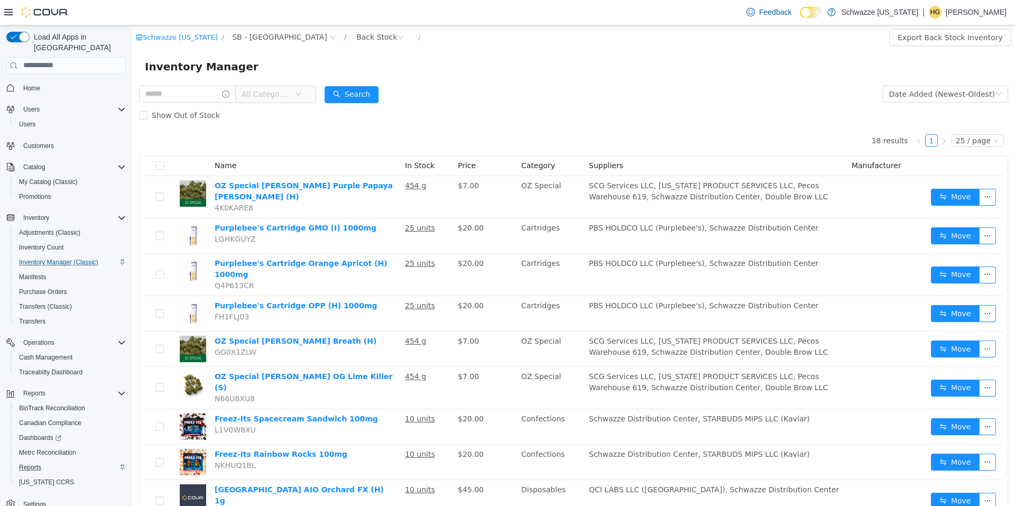
click at [50, 461] on div "Reports" at bounding box center [70, 467] width 111 height 13
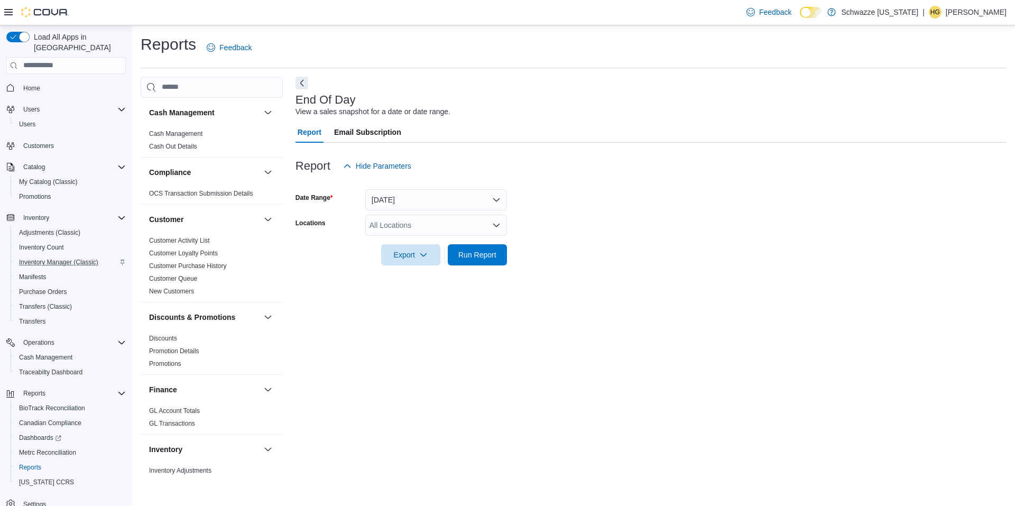
drag, startPoint x: 455, startPoint y: 228, endPoint x: 454, endPoint y: 234, distance: 5.5
click at [455, 229] on div "All Locations" at bounding box center [436, 225] width 142 height 21
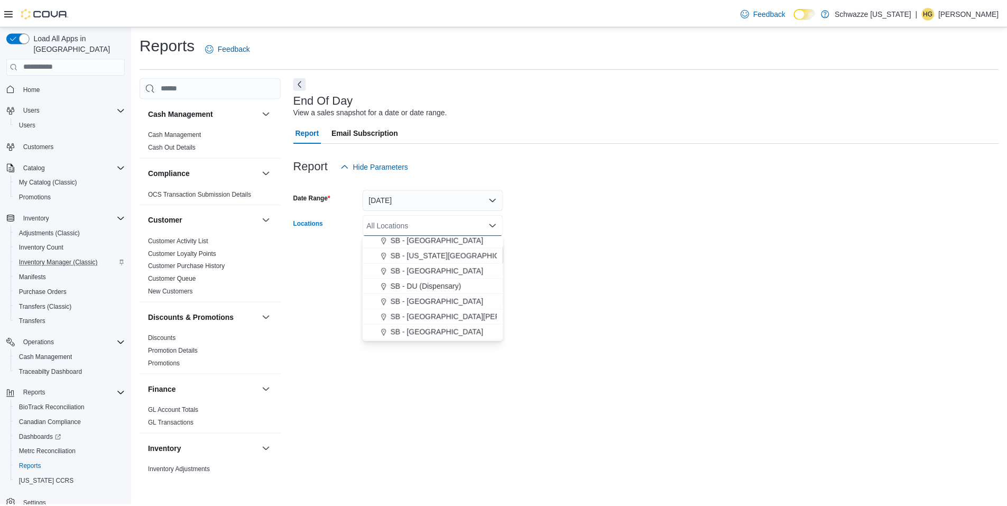
scroll to position [370, 0]
click at [457, 317] on span "SB - [GEOGRAPHIC_DATA]" at bounding box center [440, 318] width 94 height 11
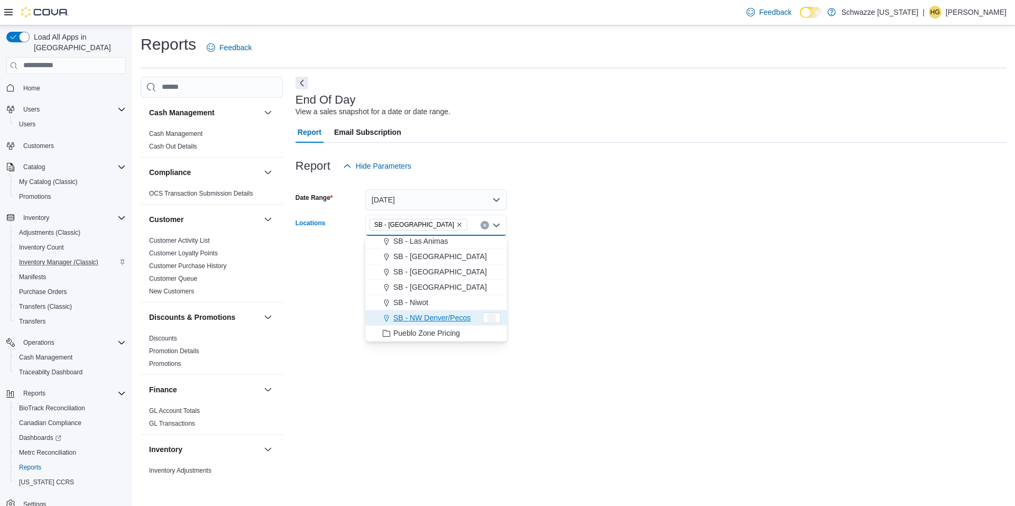
click at [621, 244] on div at bounding box center [651, 240] width 711 height 8
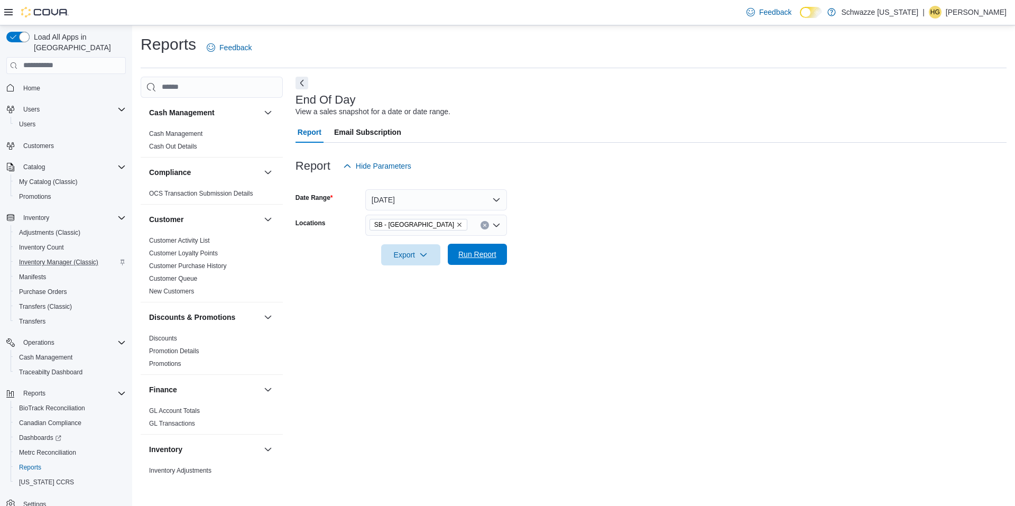
click at [460, 249] on span "Run Report" at bounding box center [477, 254] width 47 height 21
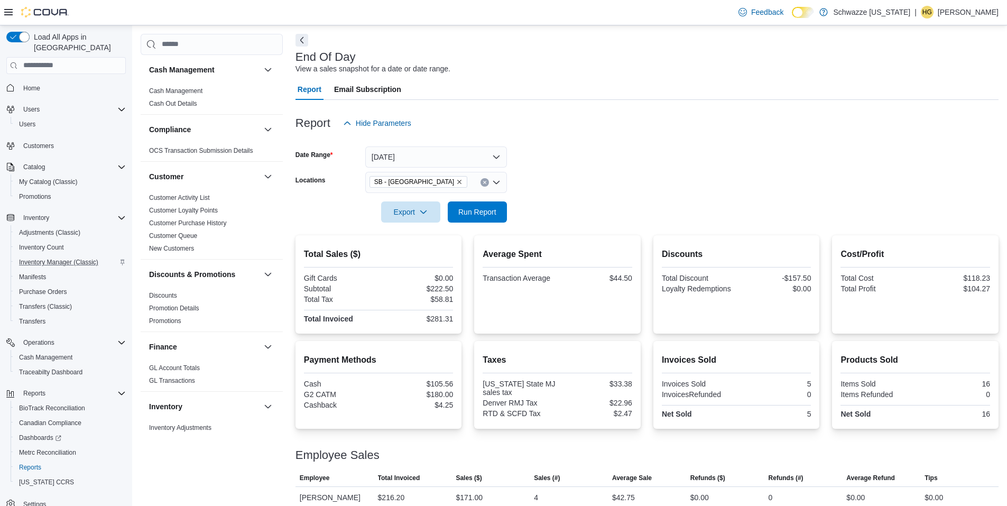
scroll to position [76, 0]
